Goal: Task Accomplishment & Management: Use online tool/utility

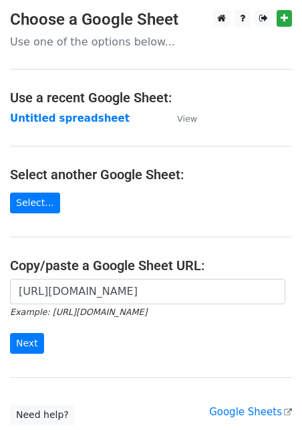
scroll to position [0, 290]
type input "https://docs.google.com/spreadsheets/d/1aNTiFcBmV5jIxNi0h393BLTNUqVolpFxVj0PPHI…"
click at [29, 328] on form "https://docs.google.com/spreadsheets/d/1aNTiFcBmV5jIxNi0h393BLTNUqVolpFxVj0PPHI…" at bounding box center [151, 316] width 282 height 75
click at [27, 338] on input "Next" at bounding box center [27, 343] width 34 height 21
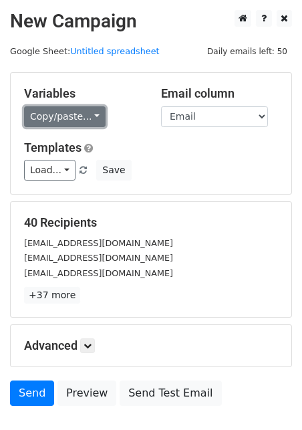
click at [78, 113] on link "Copy/paste..." at bounding box center [65, 116] width 82 height 21
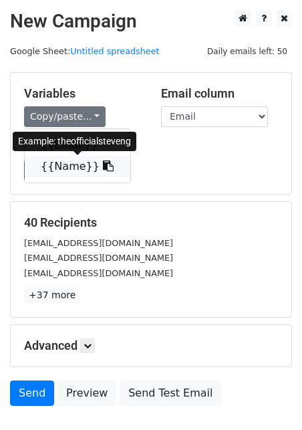
click at [65, 164] on link "{{Name}}" at bounding box center [78, 166] width 106 height 21
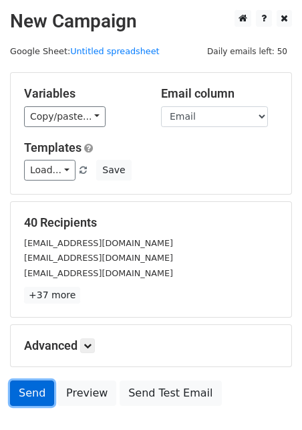
click at [37, 389] on link "Send" at bounding box center [32, 392] width 44 height 25
